Goal: Find specific page/section: Find specific page/section

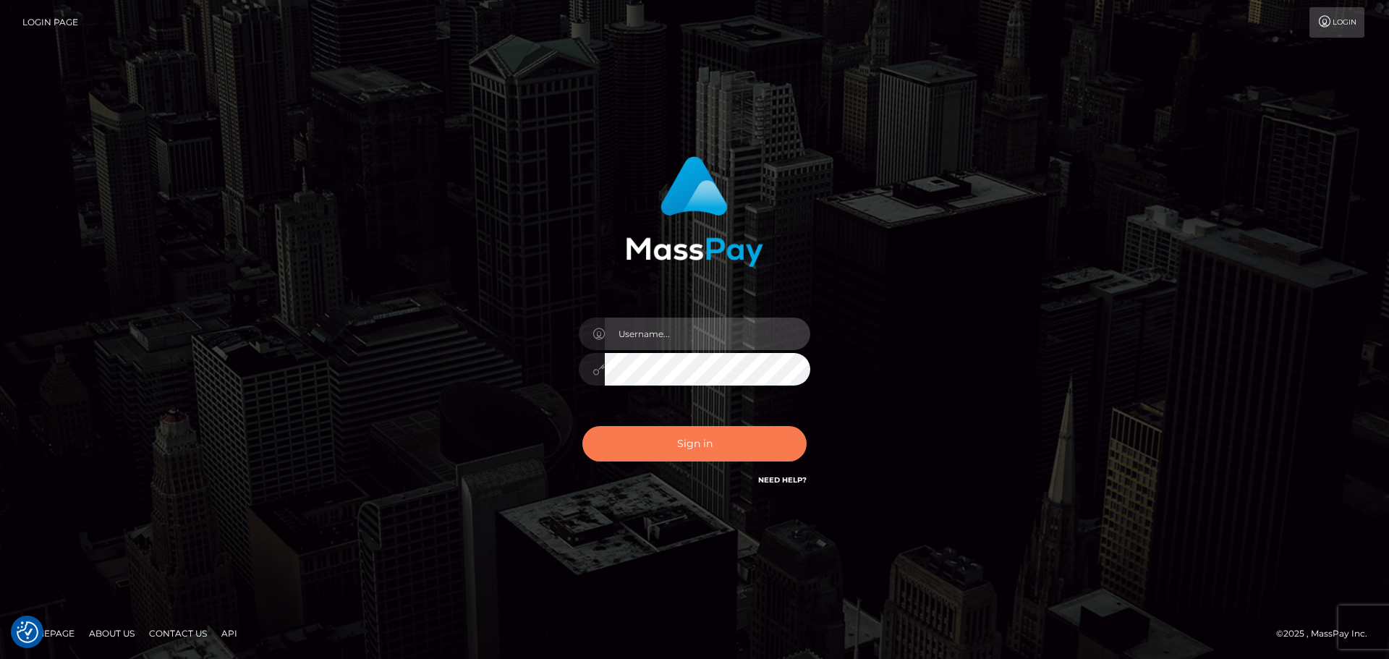
type input "constantin.mp"
click at [709, 449] on button "Sign in" at bounding box center [694, 443] width 224 height 35
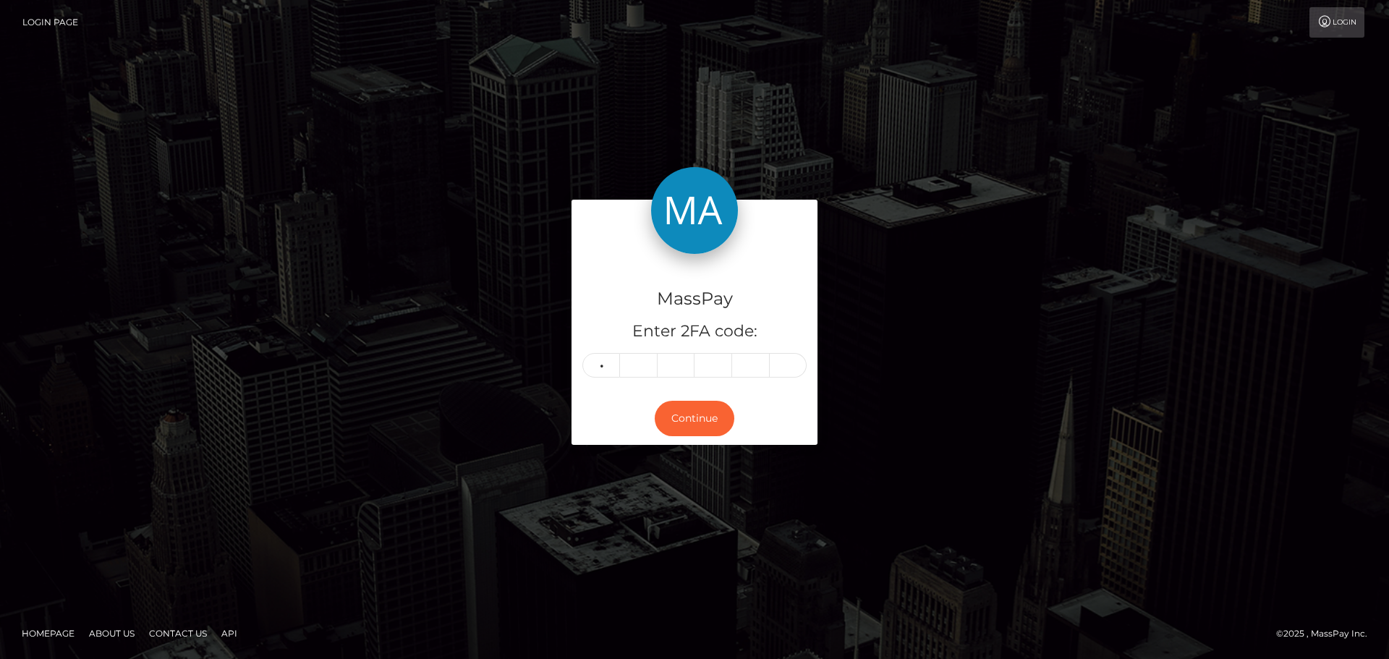
type input "2"
type input "4"
type input "1"
type input "4"
type input "3"
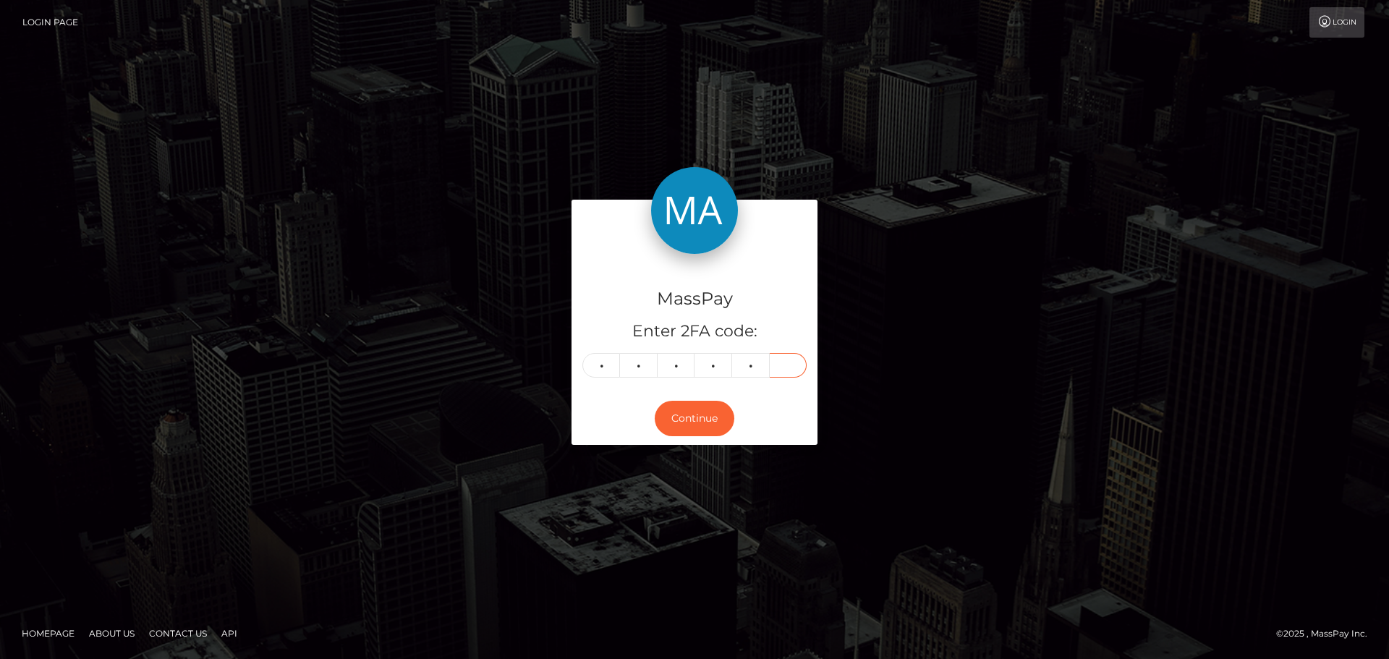
type input "3"
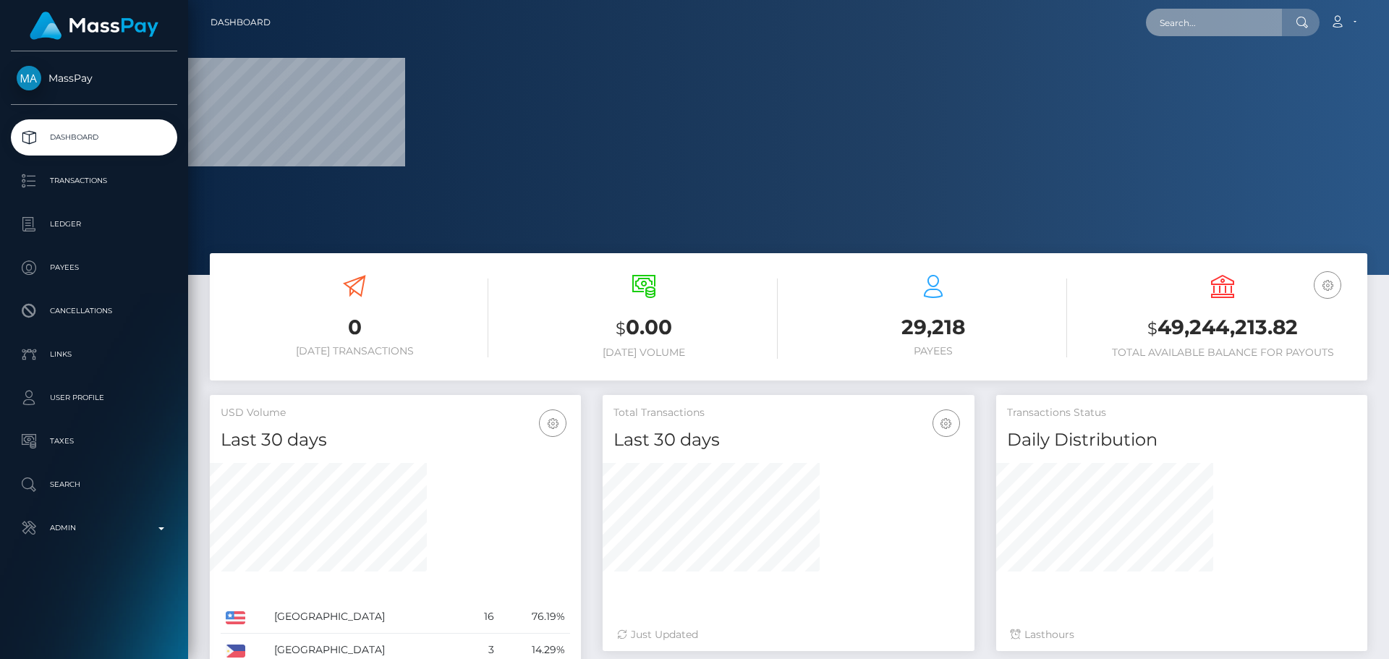
click at [1202, 15] on input "text" at bounding box center [1214, 22] width 136 height 27
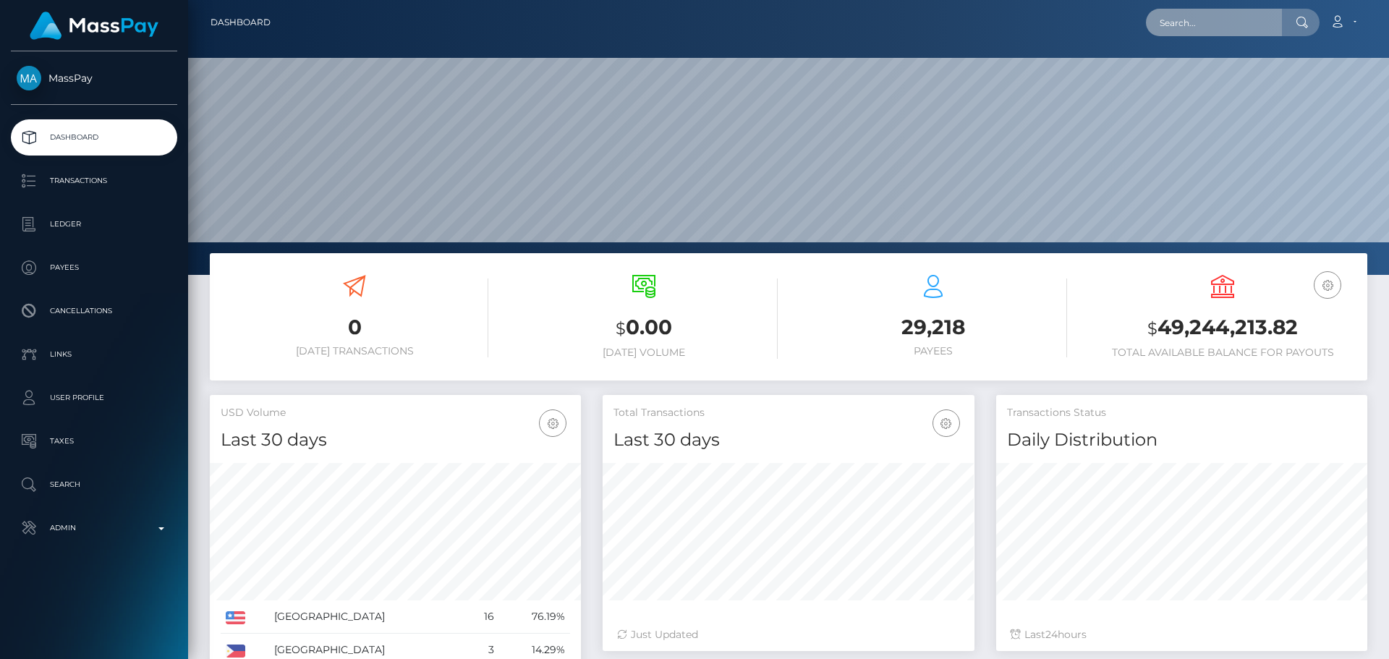
scroll to position [257, 372]
paste input "856d8e6f-d1be-441a-ae9c-eb07d789545b"
type input "856d8e6f-d1be-441a-ae9c-eb07d789545b"
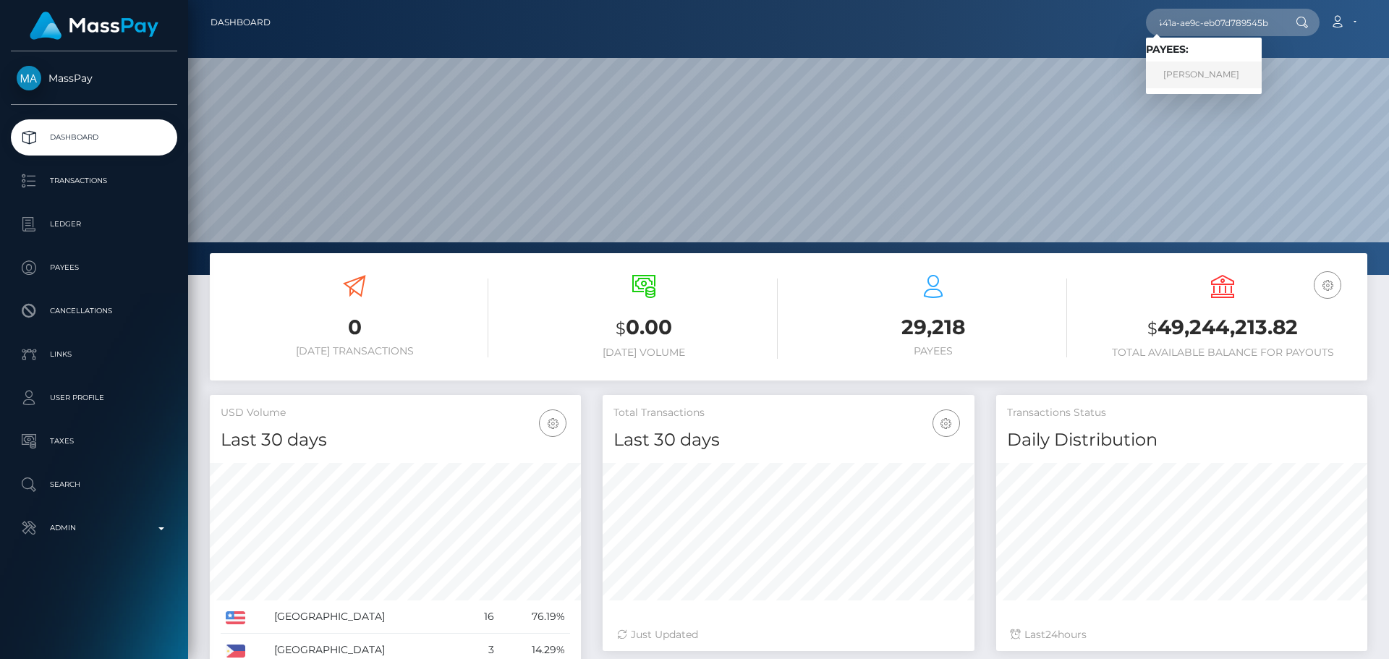
click at [1205, 83] on link "Zainabu Amina Ohuru" at bounding box center [1204, 74] width 116 height 27
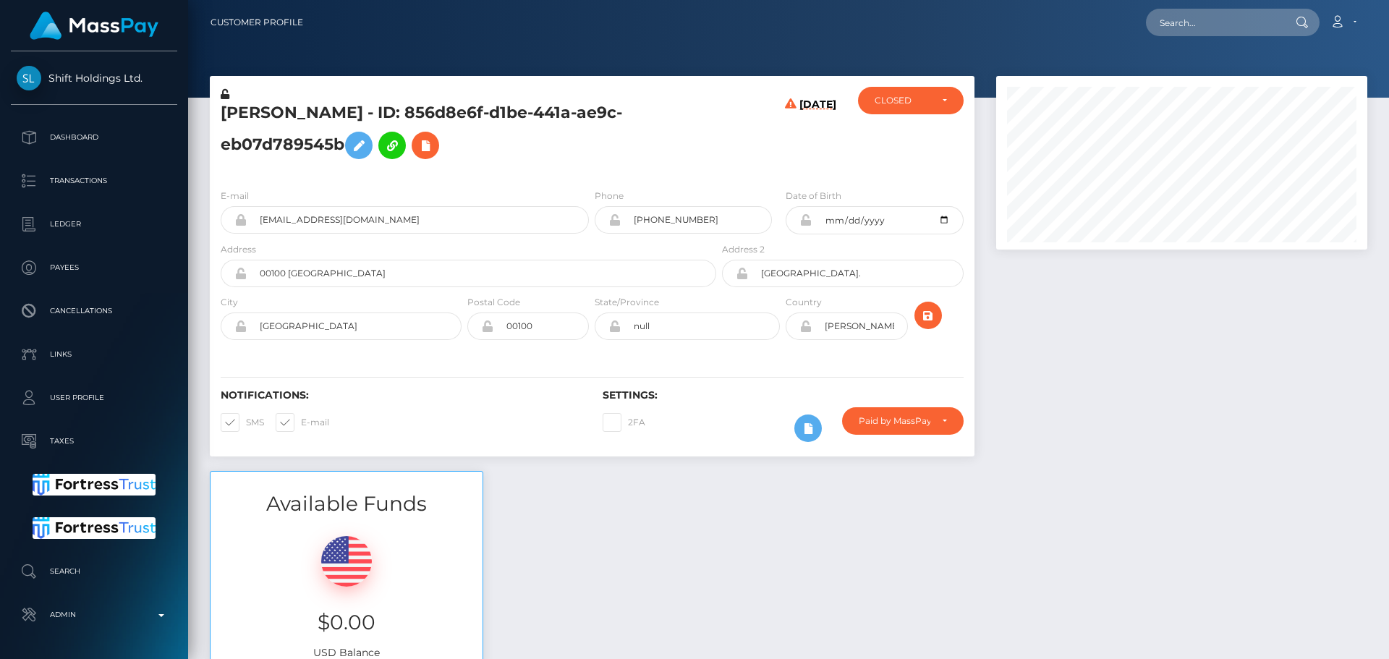
scroll to position [3008, 0]
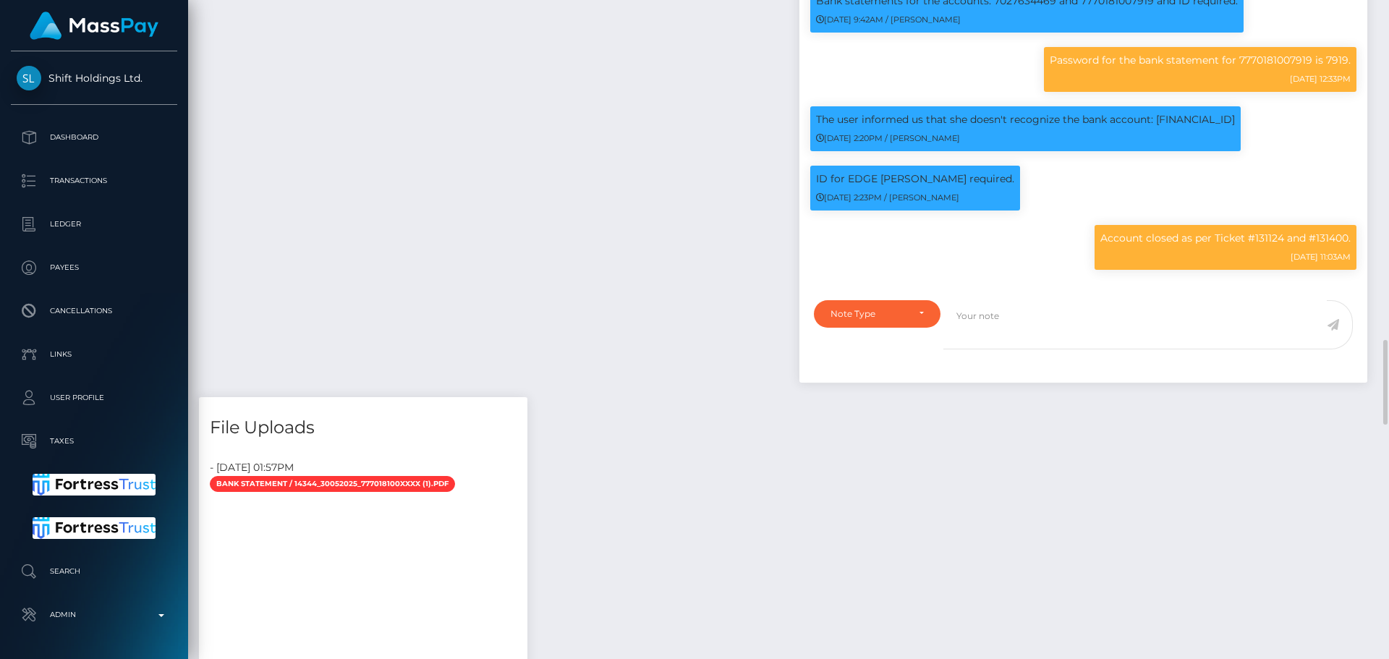
scroll to position [2502, 0]
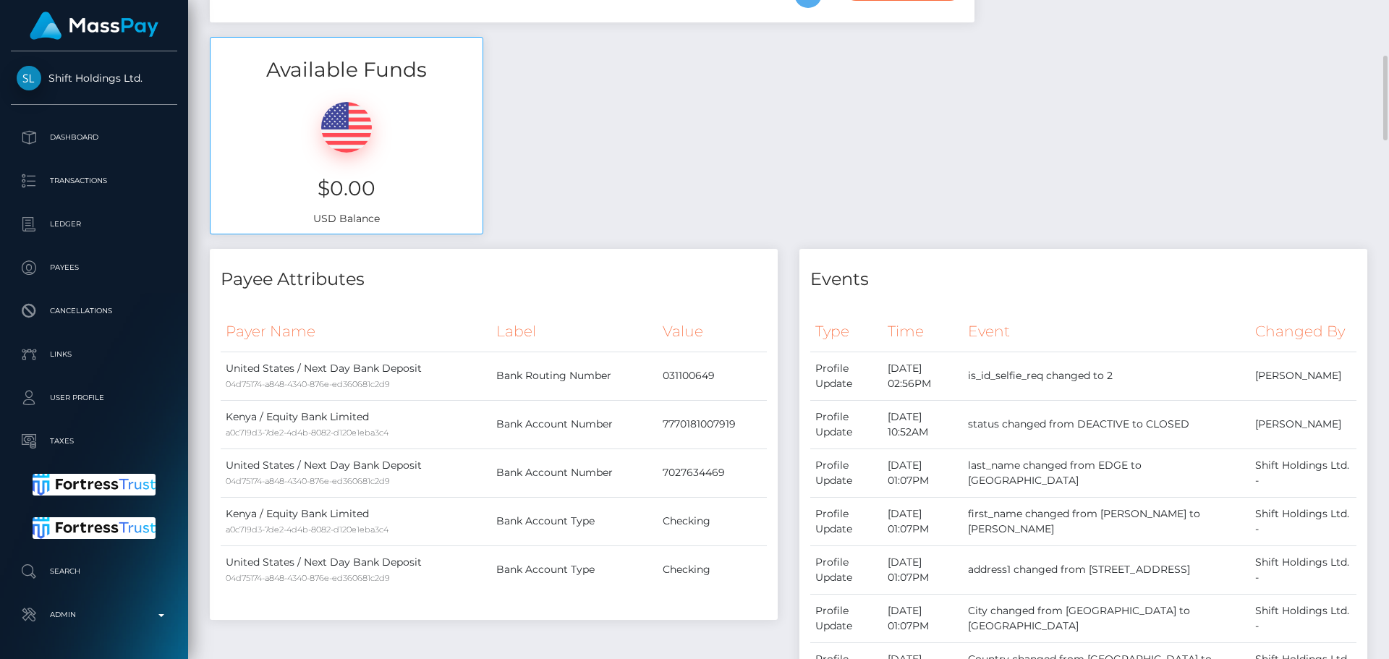
scroll to position [145, 0]
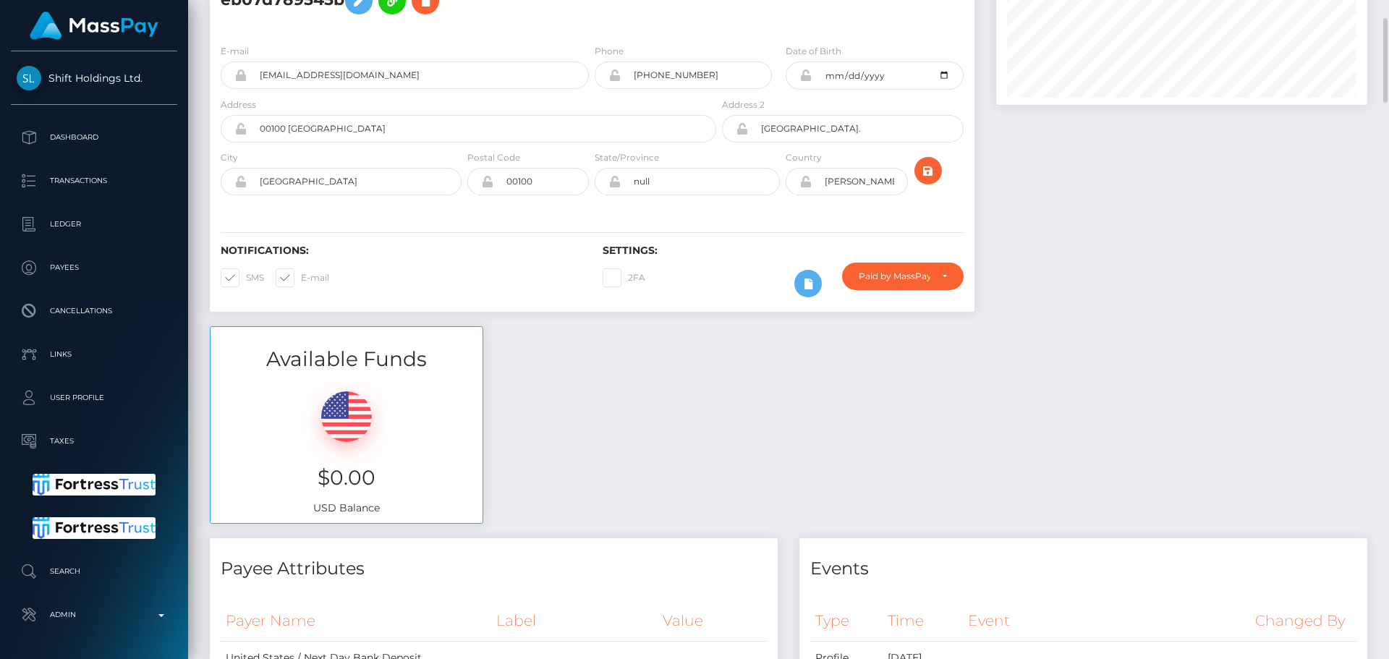
click at [705, 379] on div "Available Funds $0.00 USD Balance" at bounding box center [788, 432] width 1179 height 213
click at [736, 383] on div "Available Funds $0.00 USD Balance" at bounding box center [788, 432] width 1179 height 213
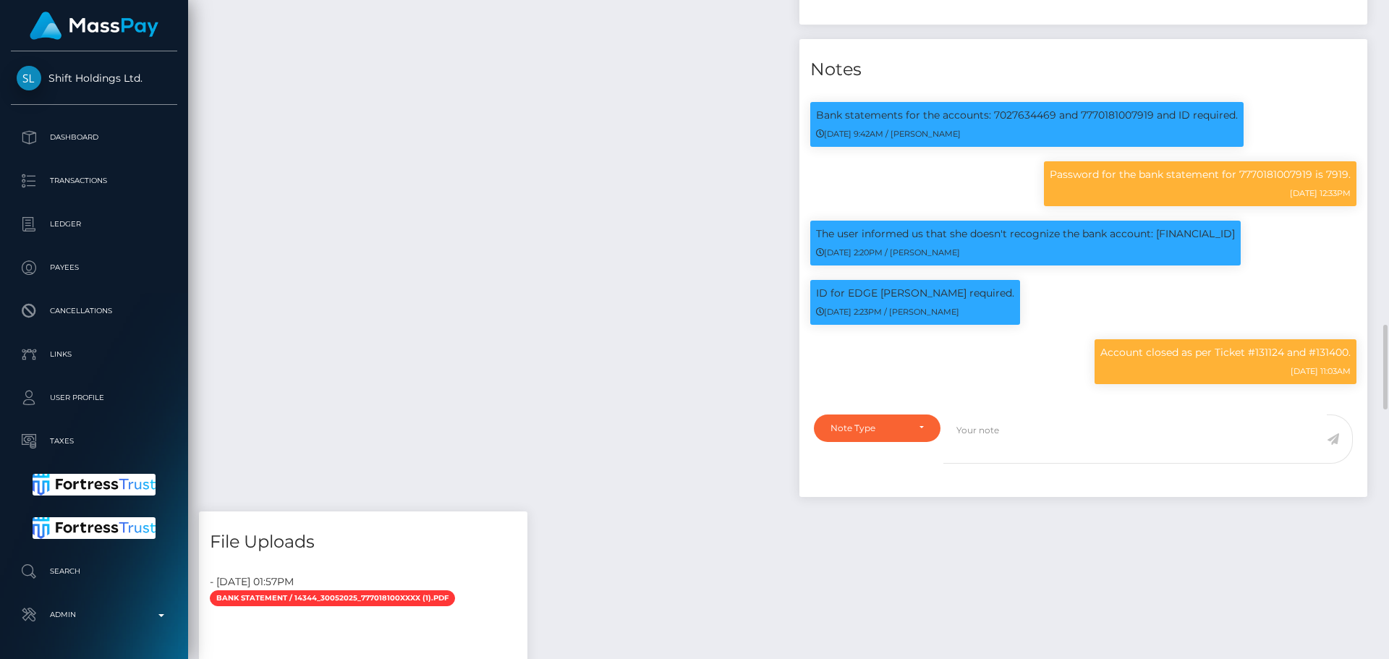
scroll to position [2460, 0]
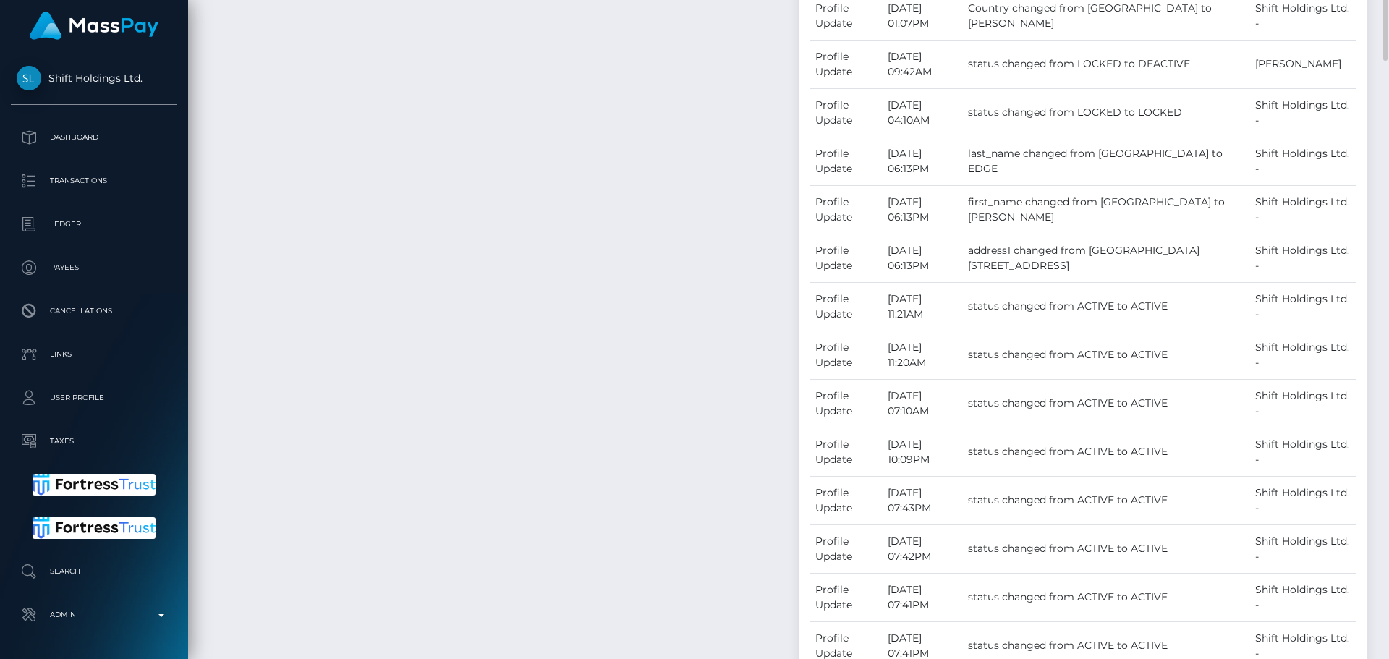
scroll to position [940, 0]
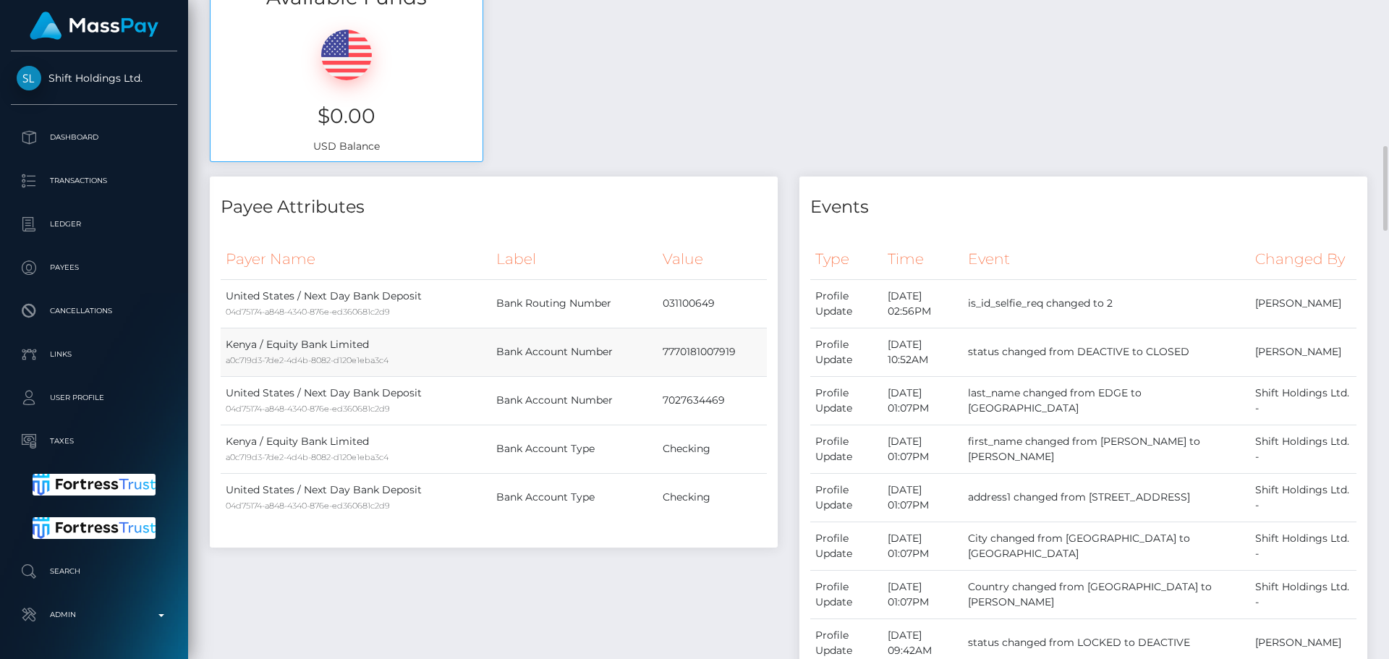
scroll to position [434, 0]
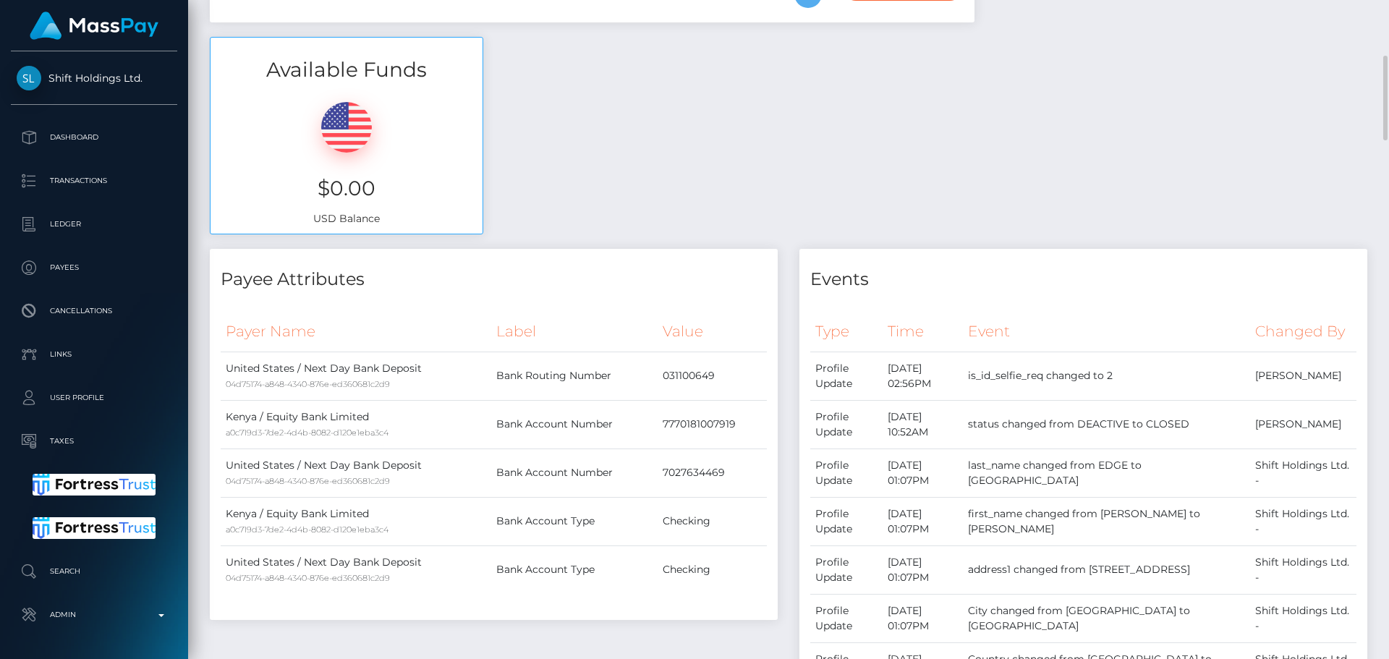
click at [729, 204] on div "Available Funds $0.00 USD Balance" at bounding box center [788, 143] width 1179 height 213
click at [708, 204] on div "Available Funds $0.00 USD Balance" at bounding box center [788, 143] width 1179 height 213
click at [710, 202] on div "Available Funds $0.00 USD Balance" at bounding box center [788, 143] width 1179 height 213
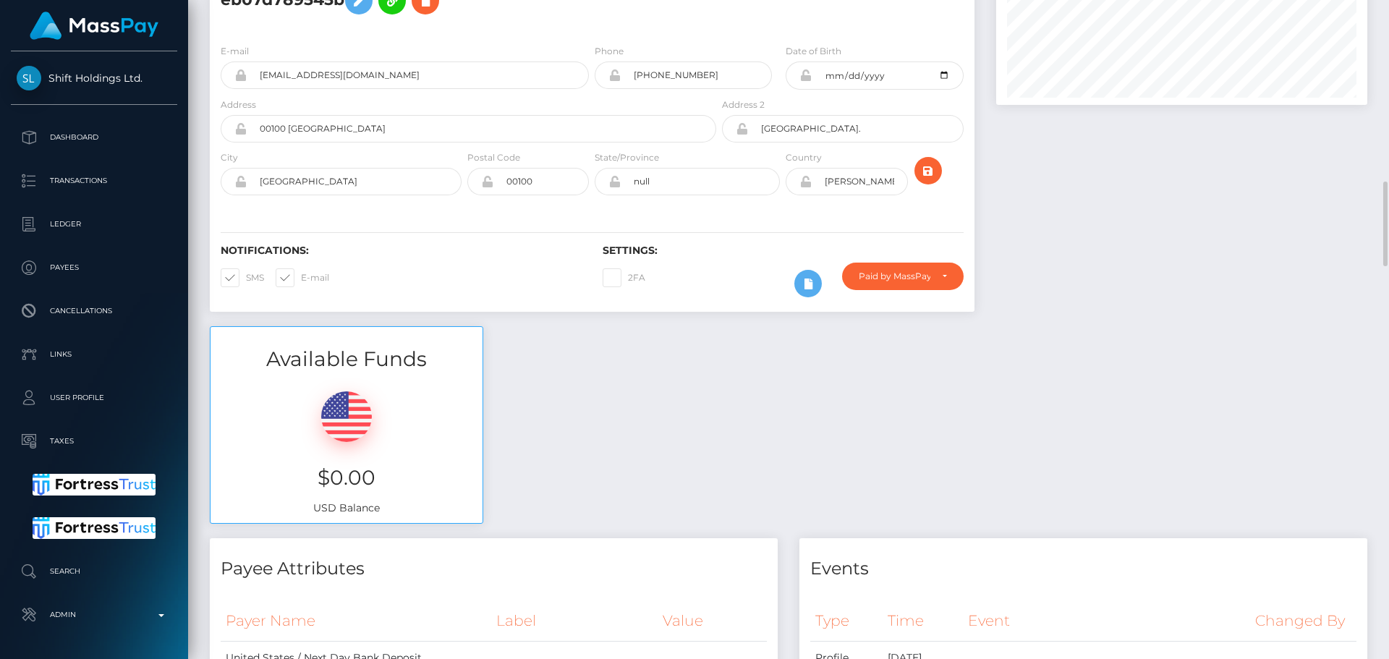
scroll to position [362, 0]
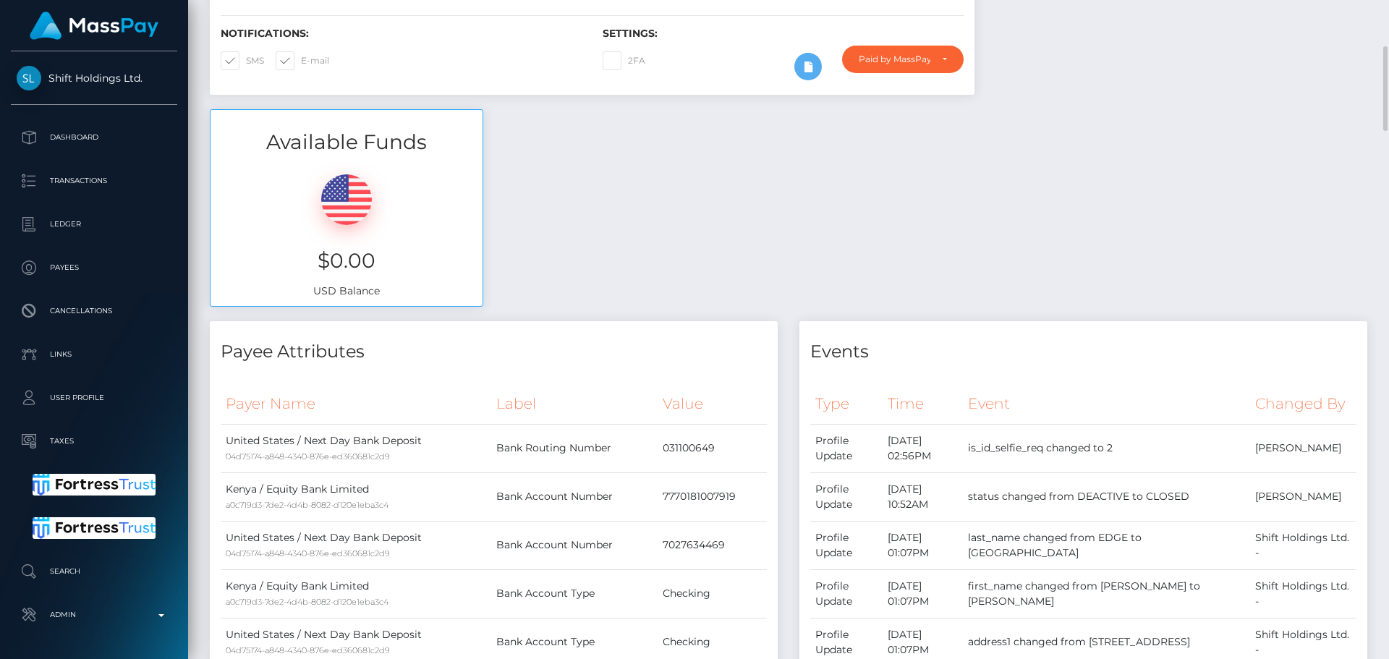
click at [707, 265] on div "Available Funds $0.00 USD Balance" at bounding box center [788, 215] width 1179 height 213
click at [705, 266] on div "Available Funds $0.00 USD Balance" at bounding box center [788, 215] width 1179 height 213
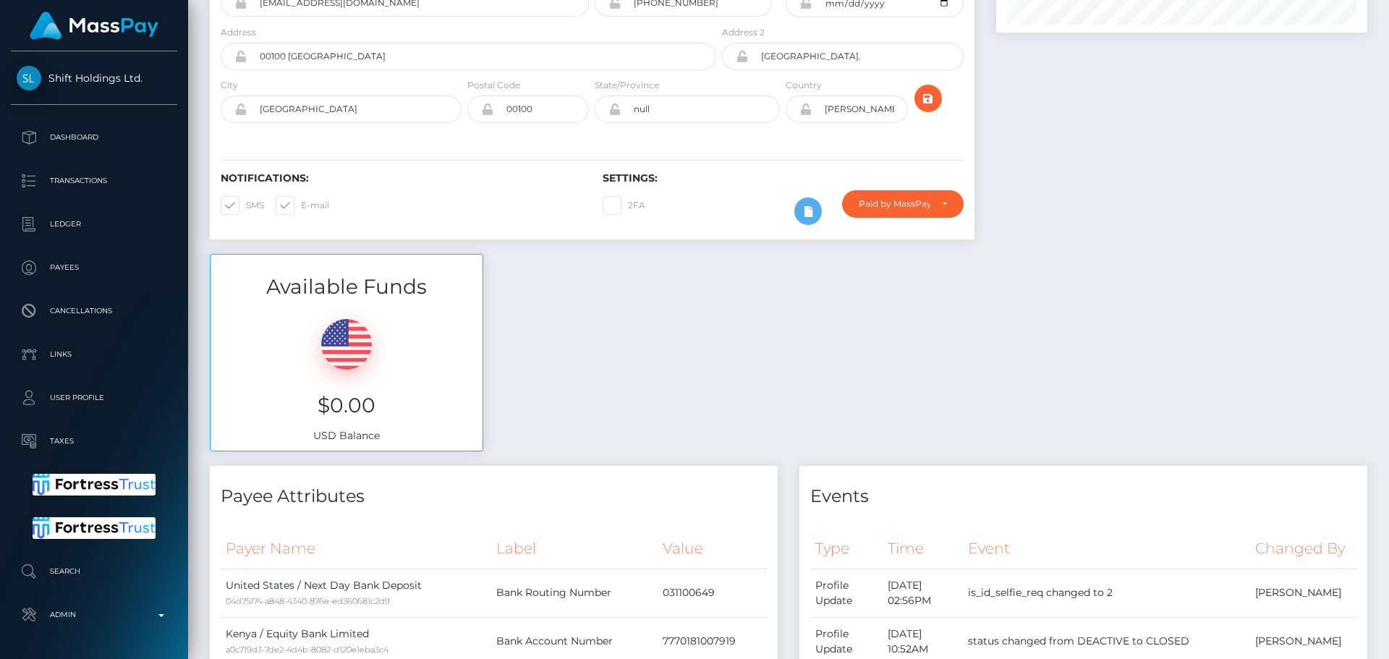
scroll to position [434, 0]
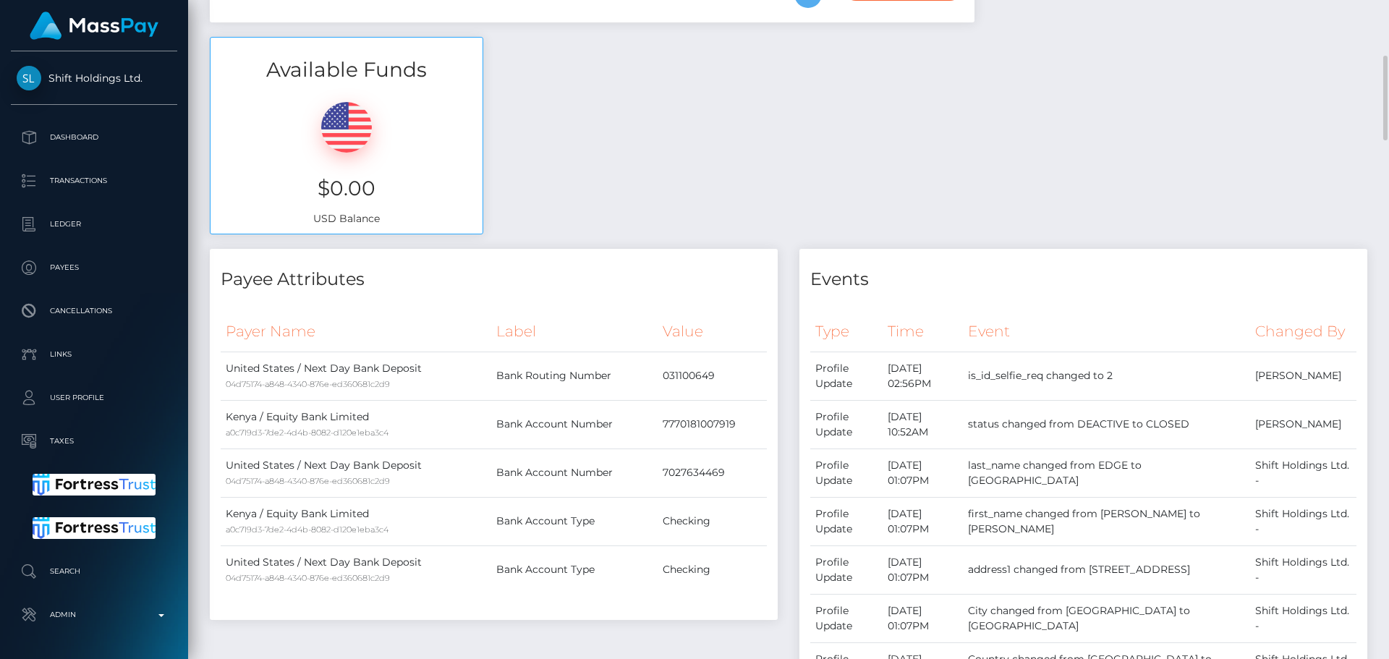
click at [676, 285] on h4 "Payee Attributes" at bounding box center [494, 279] width 546 height 25
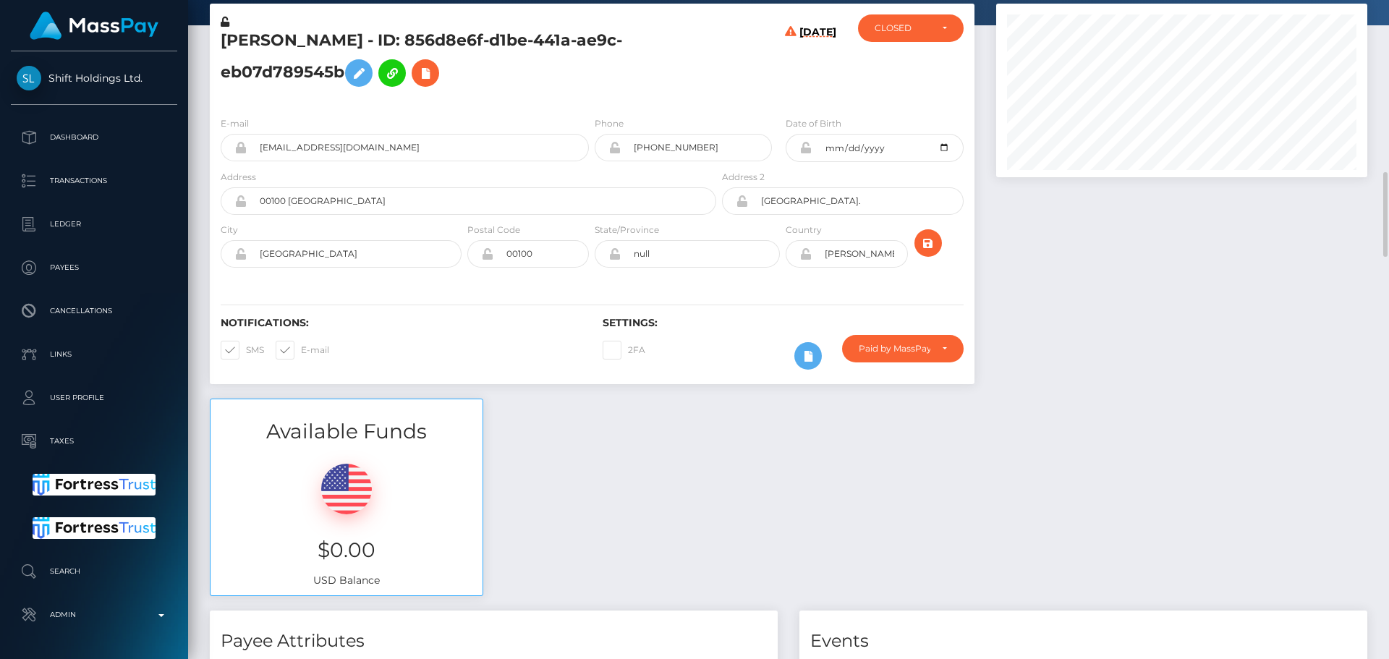
scroll to position [0, 0]
